Goal: Book appointment/travel/reservation

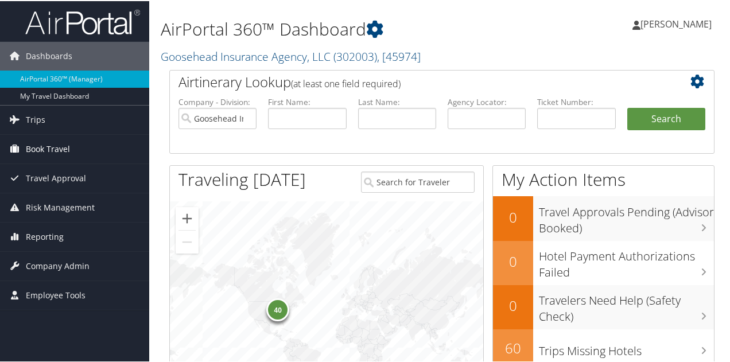
click at [53, 141] on span "Book Travel" at bounding box center [48, 148] width 44 height 29
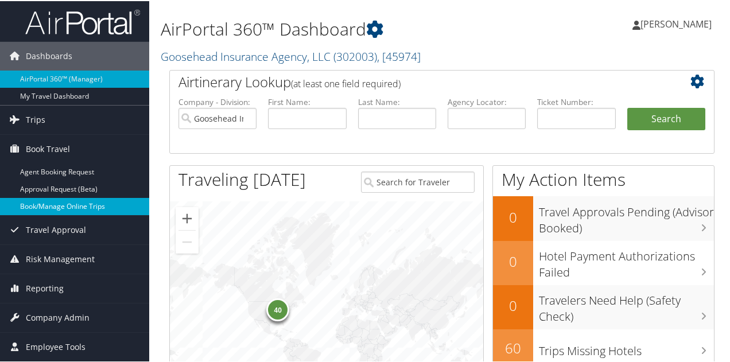
click at [37, 207] on link "Book/Manage Online Trips" at bounding box center [74, 205] width 149 height 17
